Goal: Navigation & Orientation: Find specific page/section

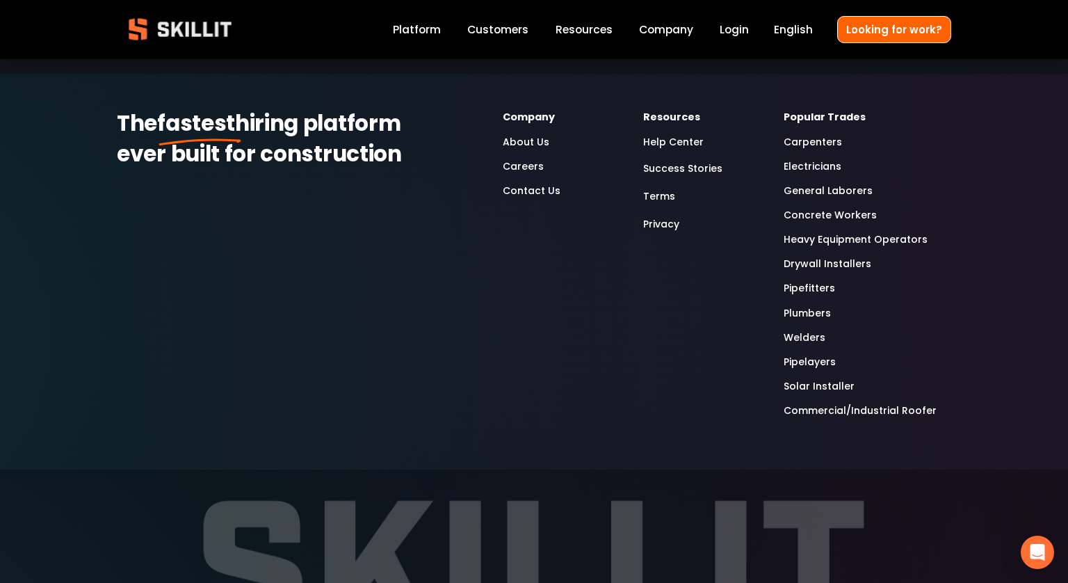
scroll to position [3716, 0]
click at [520, 133] on link "About Us" at bounding box center [526, 141] width 47 height 16
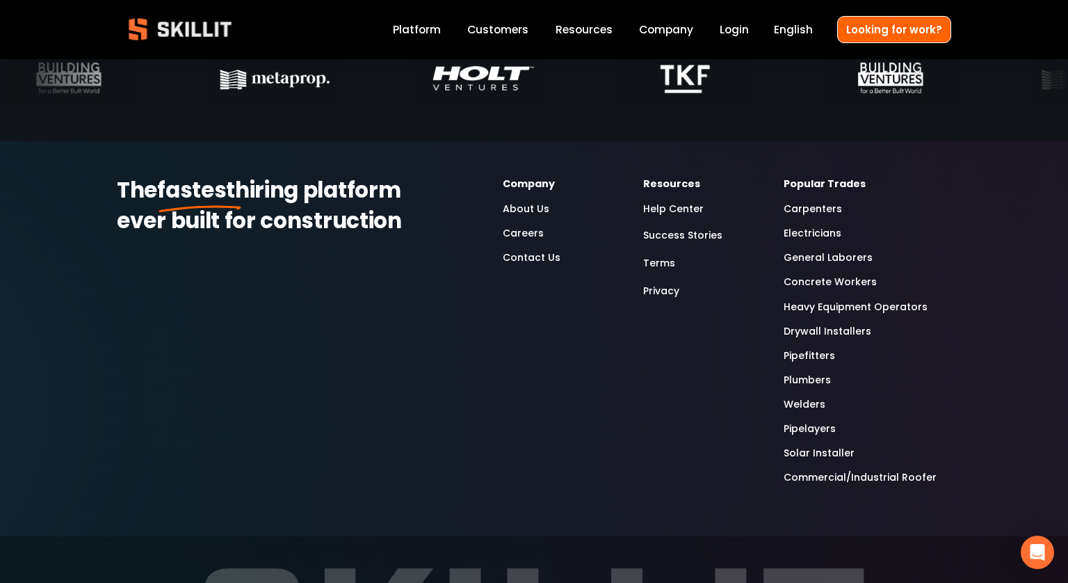
scroll to position [4515, 0]
